Goal: Task Accomplishment & Management: Manage account settings

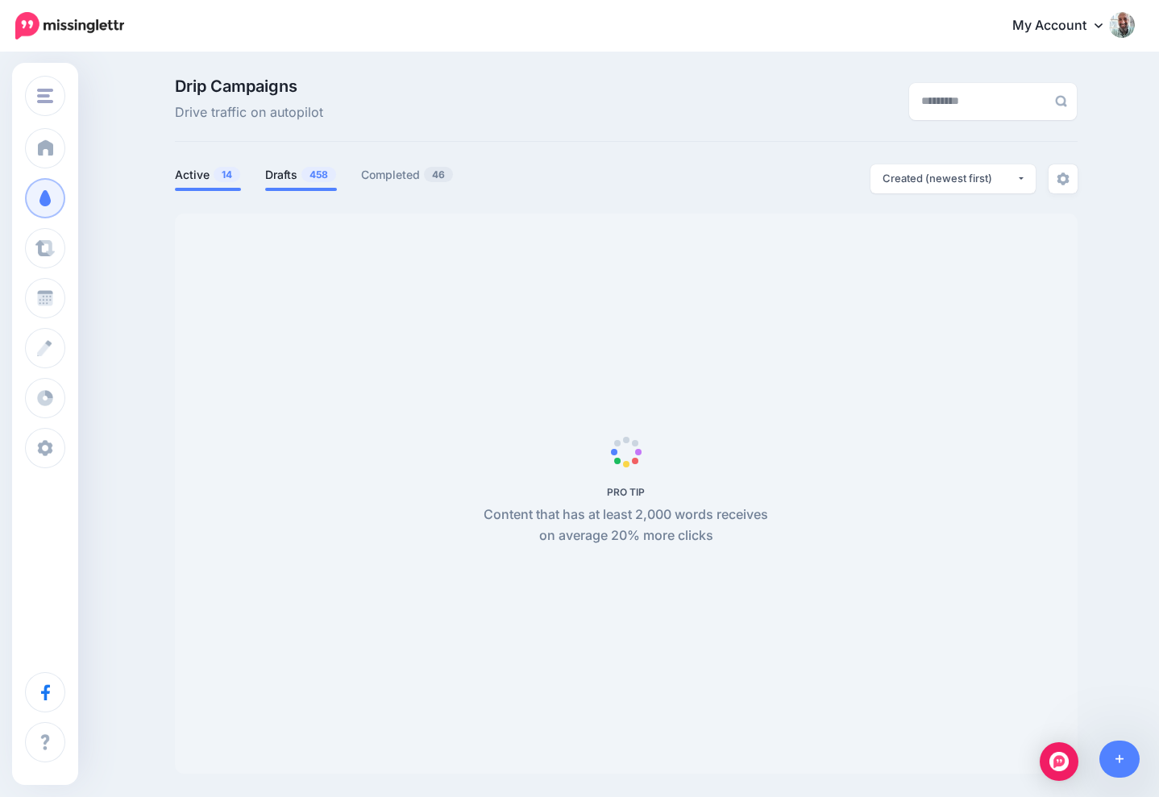
click at [301, 177] on span "458" at bounding box center [318, 174] width 35 height 15
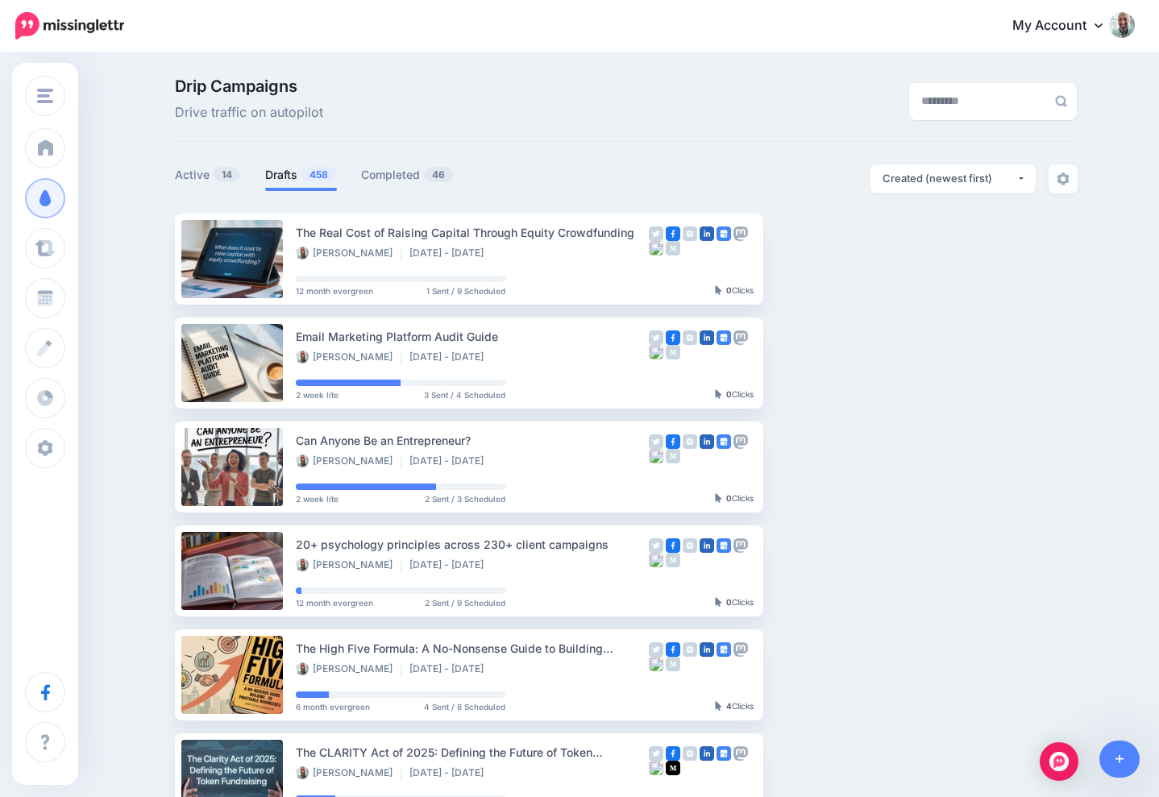
click at [306, 186] on li "Drafts 458" at bounding box center [301, 177] width 72 height 27
click at [293, 175] on link "Drafts 458" at bounding box center [301, 174] width 72 height 19
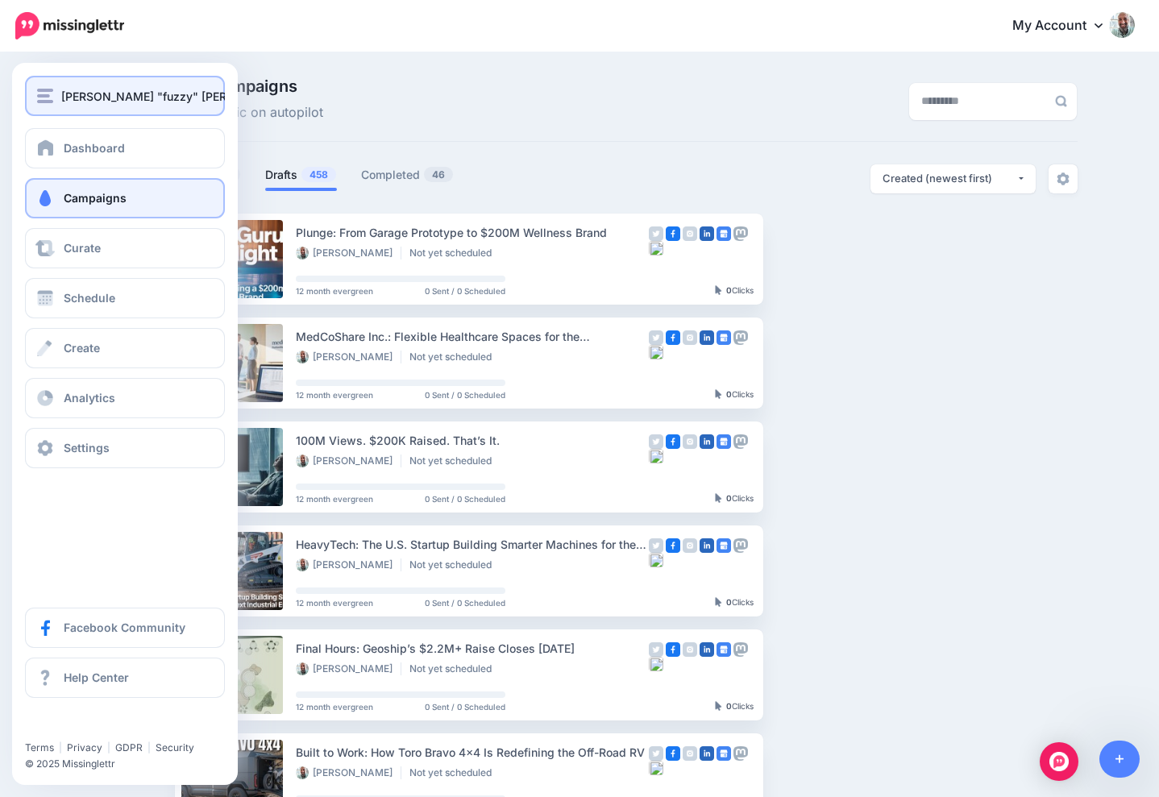
click at [88, 102] on span "[PERSON_NAME] "fuzzy" [PERSON_NAME]" at bounding box center [177, 96] width 233 height 19
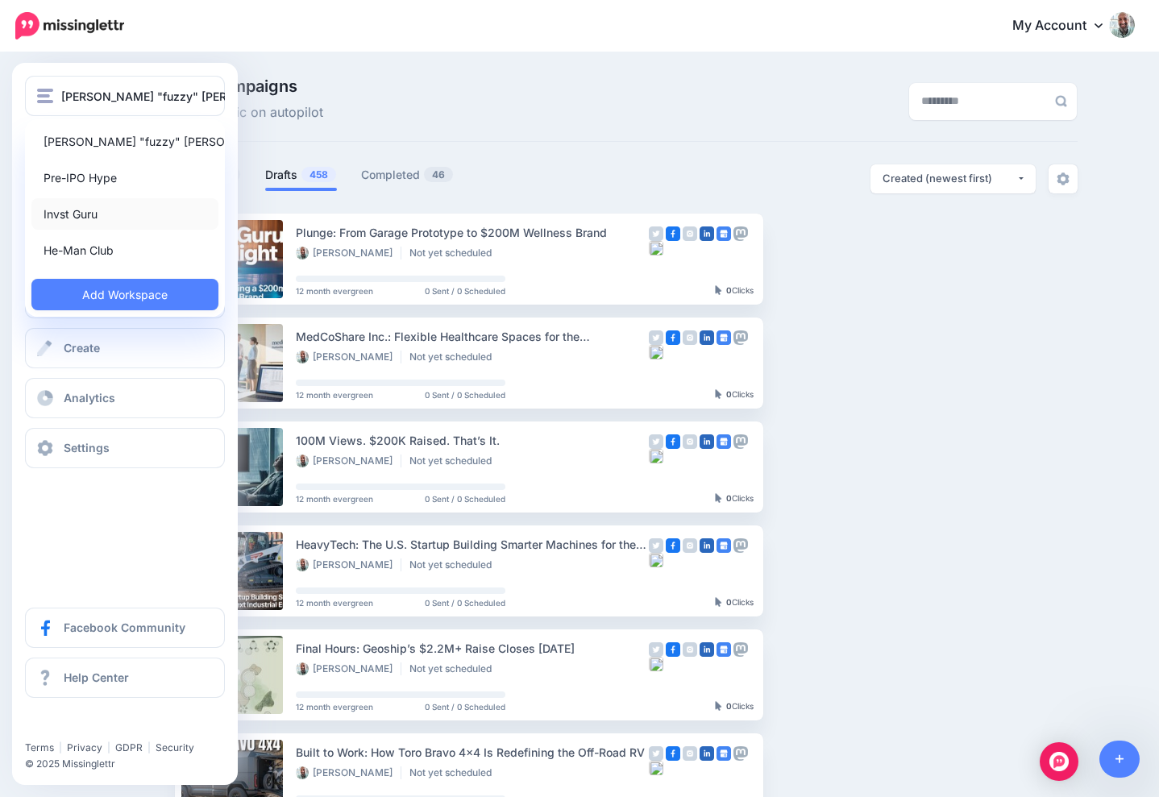
click at [80, 210] on link "Invst Guru" at bounding box center [124, 213] width 187 height 31
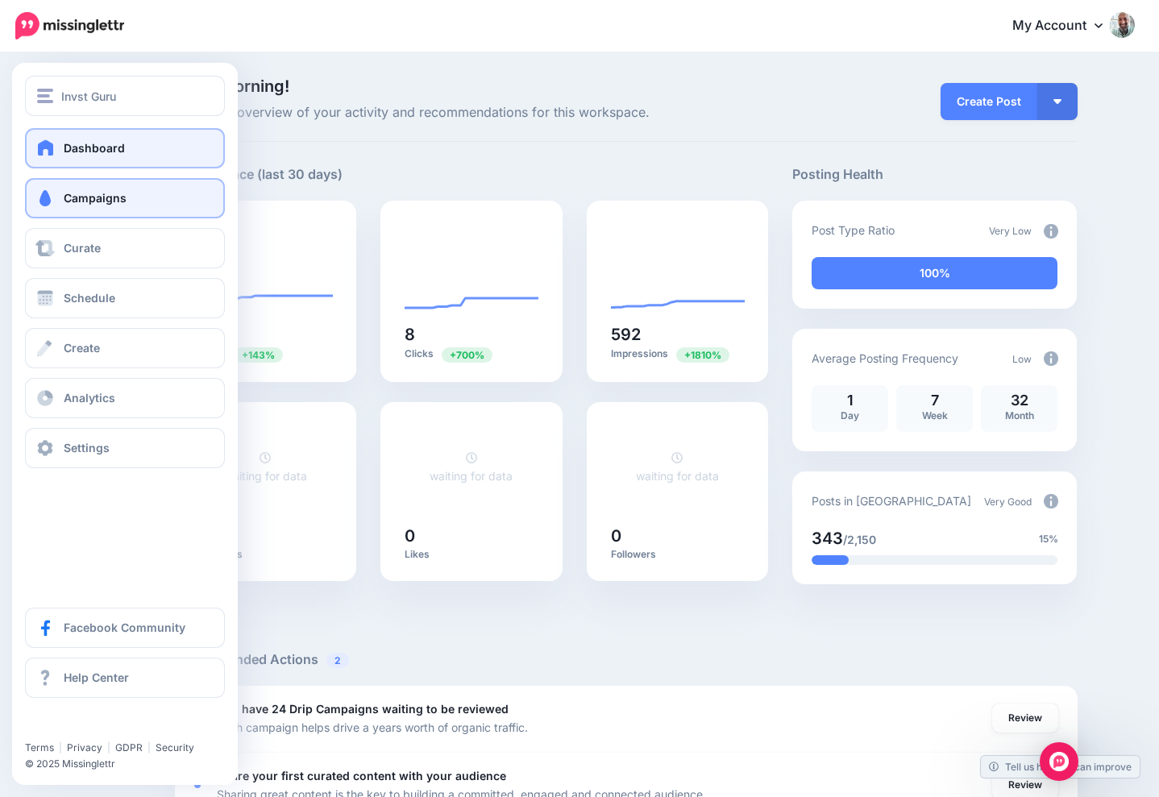
click at [71, 185] on link "Campaigns" at bounding box center [125, 198] width 200 height 40
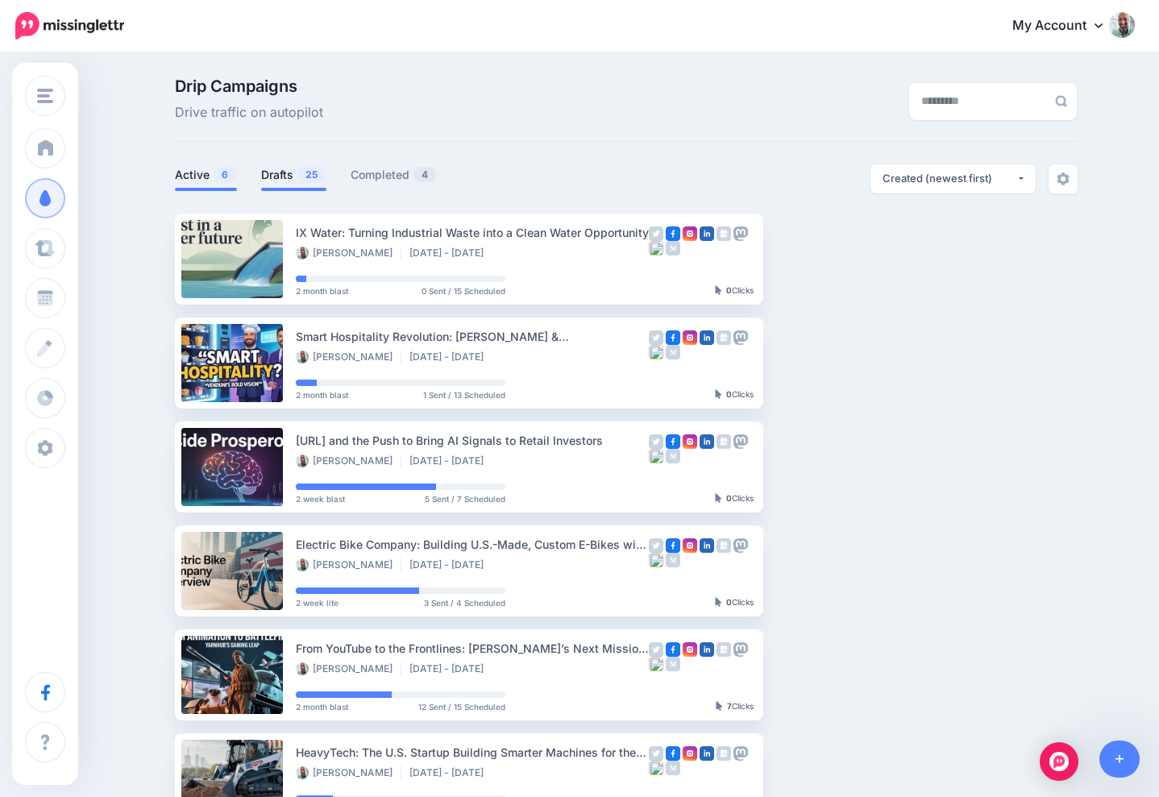
click at [286, 175] on link "Drafts 25" at bounding box center [293, 174] width 65 height 19
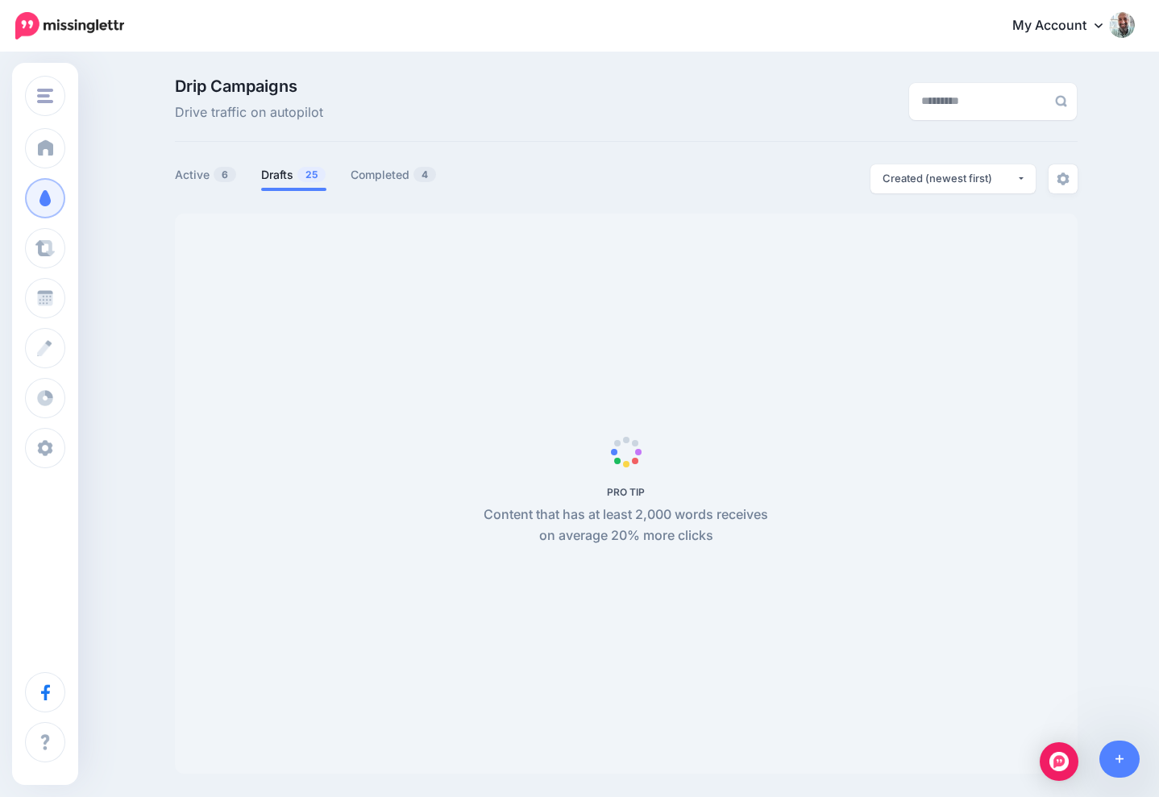
click at [584, 246] on span "PRO TIP Content that has at least 2,000 words receives on average 20% more clic…" at bounding box center [626, 494] width 903 height 560
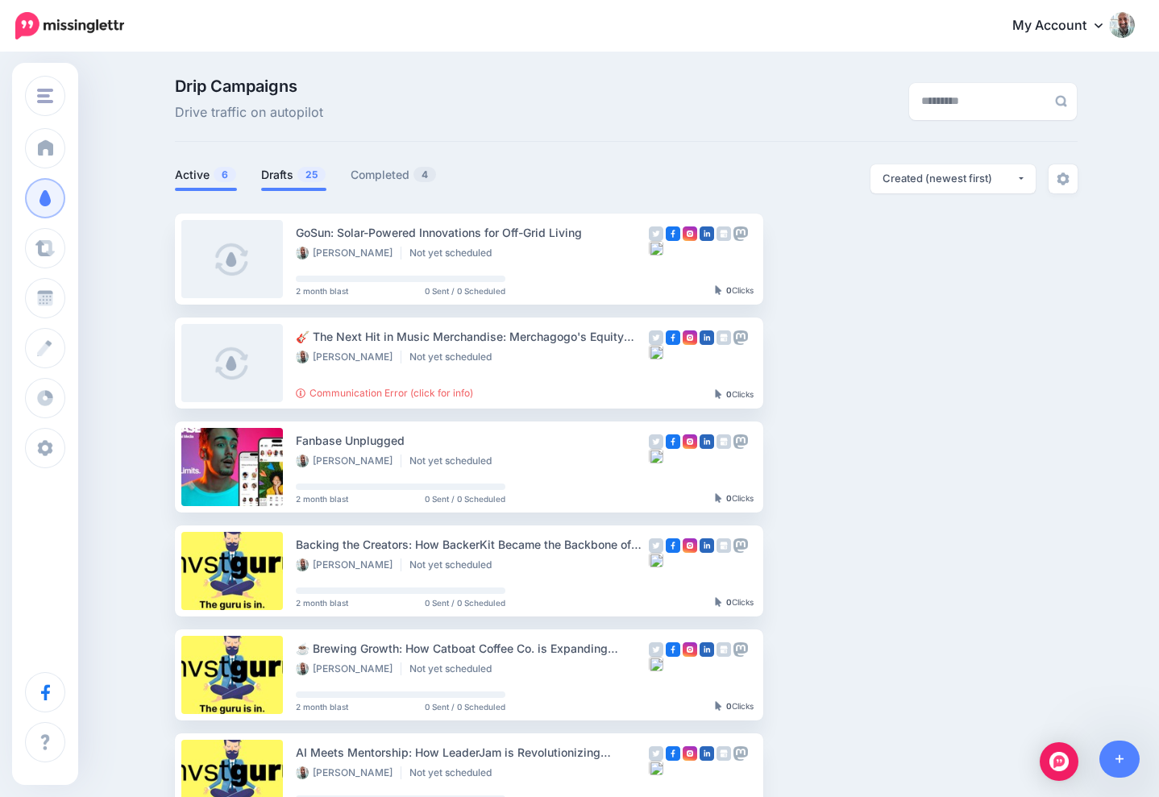
click at [199, 171] on link "Active 6" at bounding box center [206, 174] width 62 height 19
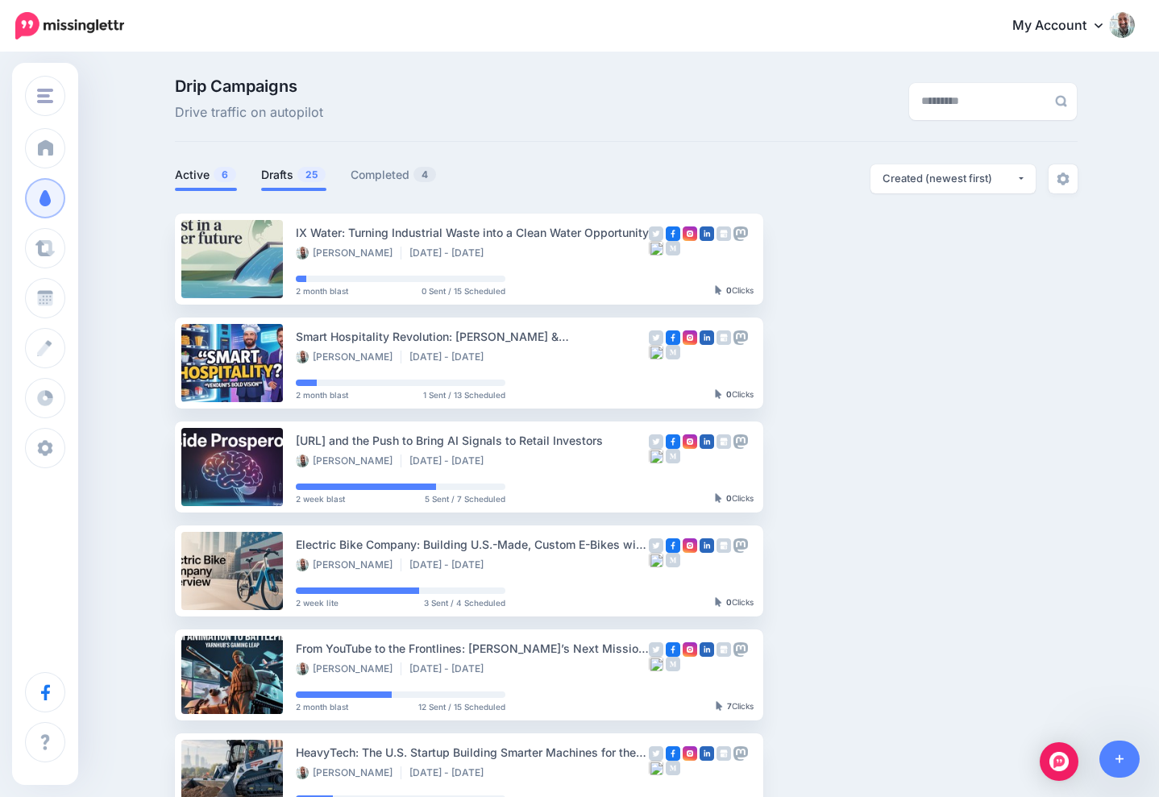
click at [297, 178] on link "Drafts 25" at bounding box center [293, 174] width 65 height 19
